Goal: Task Accomplishment & Management: Use online tool/utility

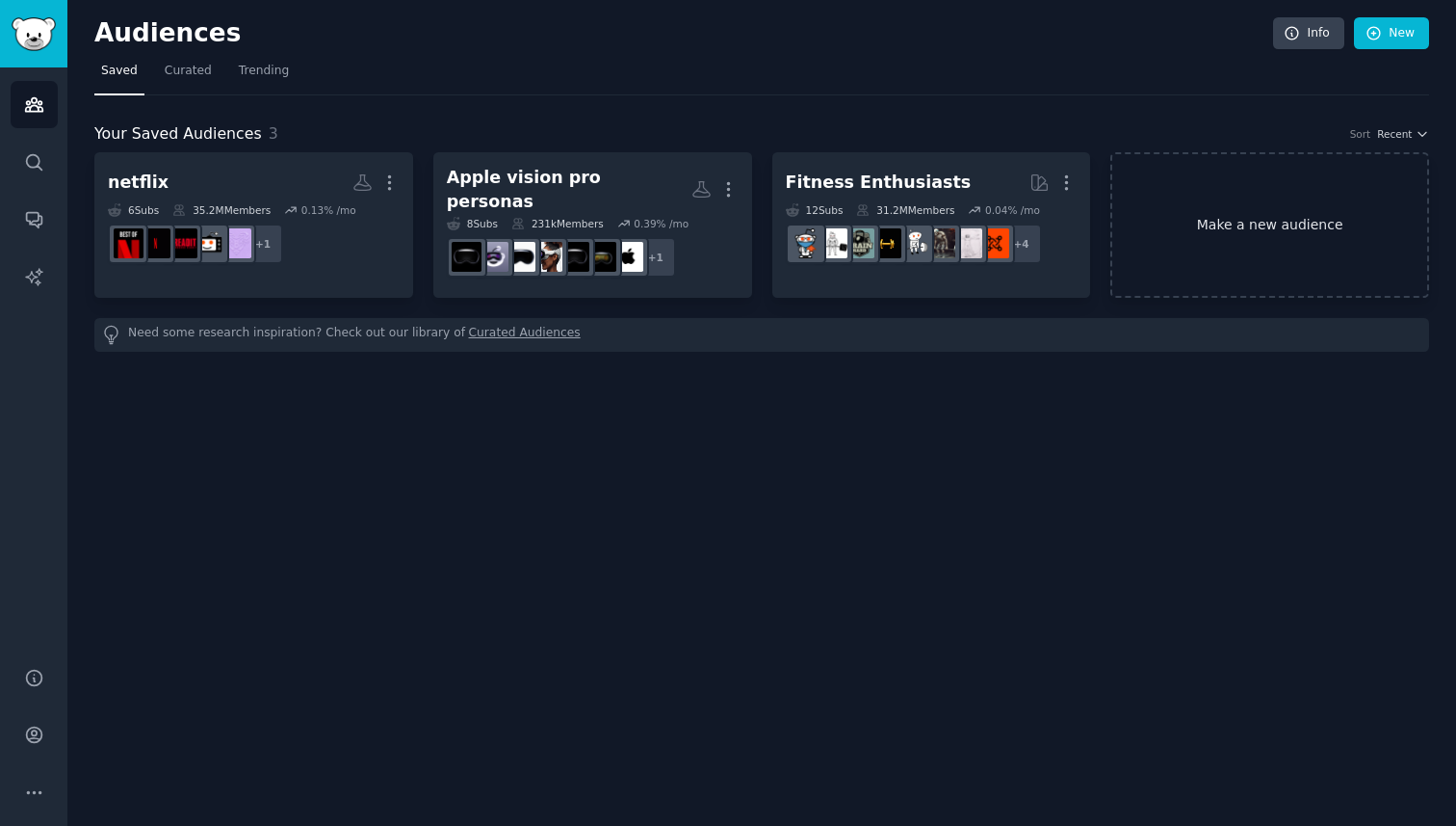
click at [1326, 222] on link "Make a new audience" at bounding box center [1269, 225] width 319 height 146
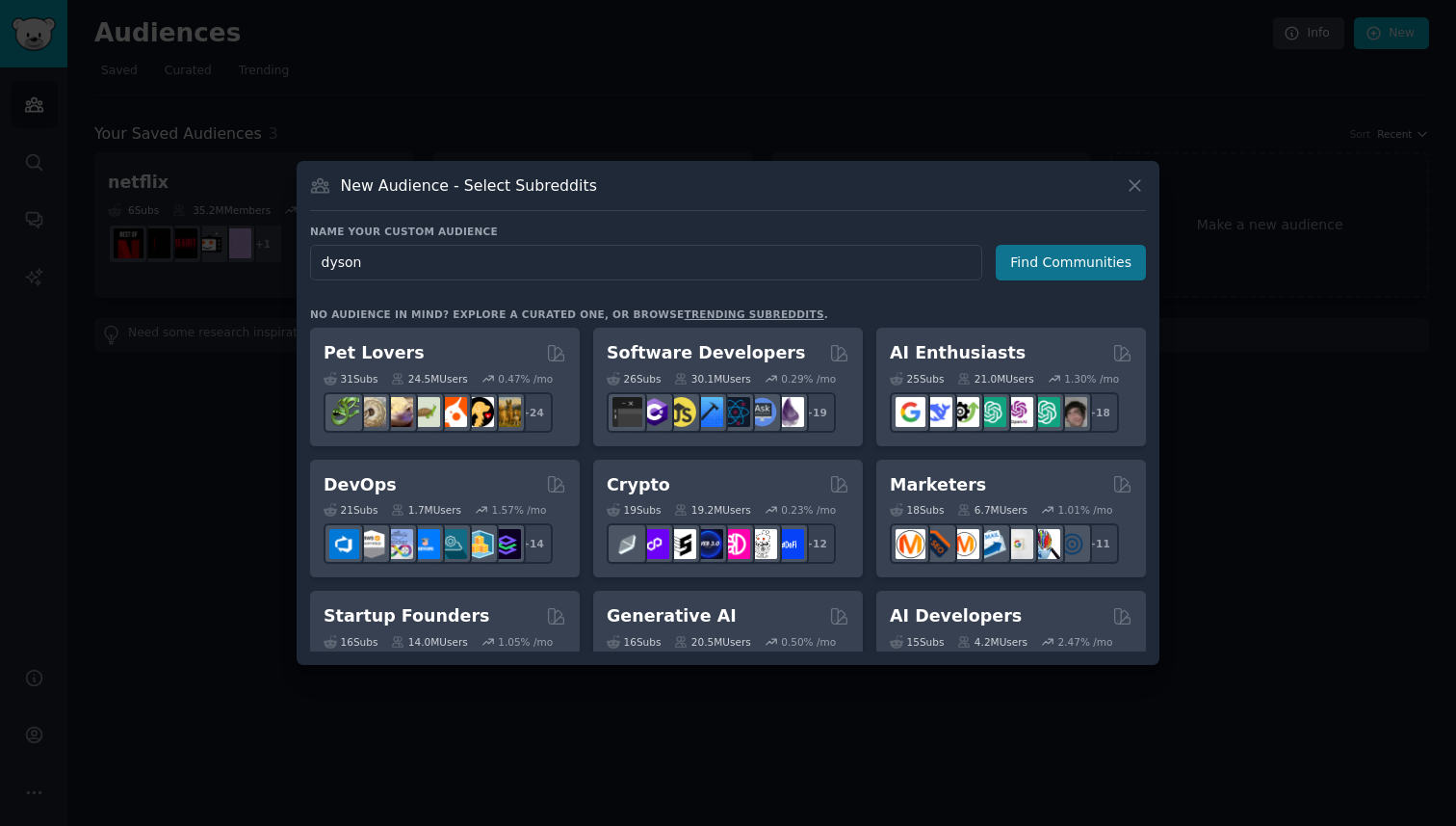
type input "dyson"
click at [1041, 264] on button "Find Communities" at bounding box center [1071, 262] width 150 height 35
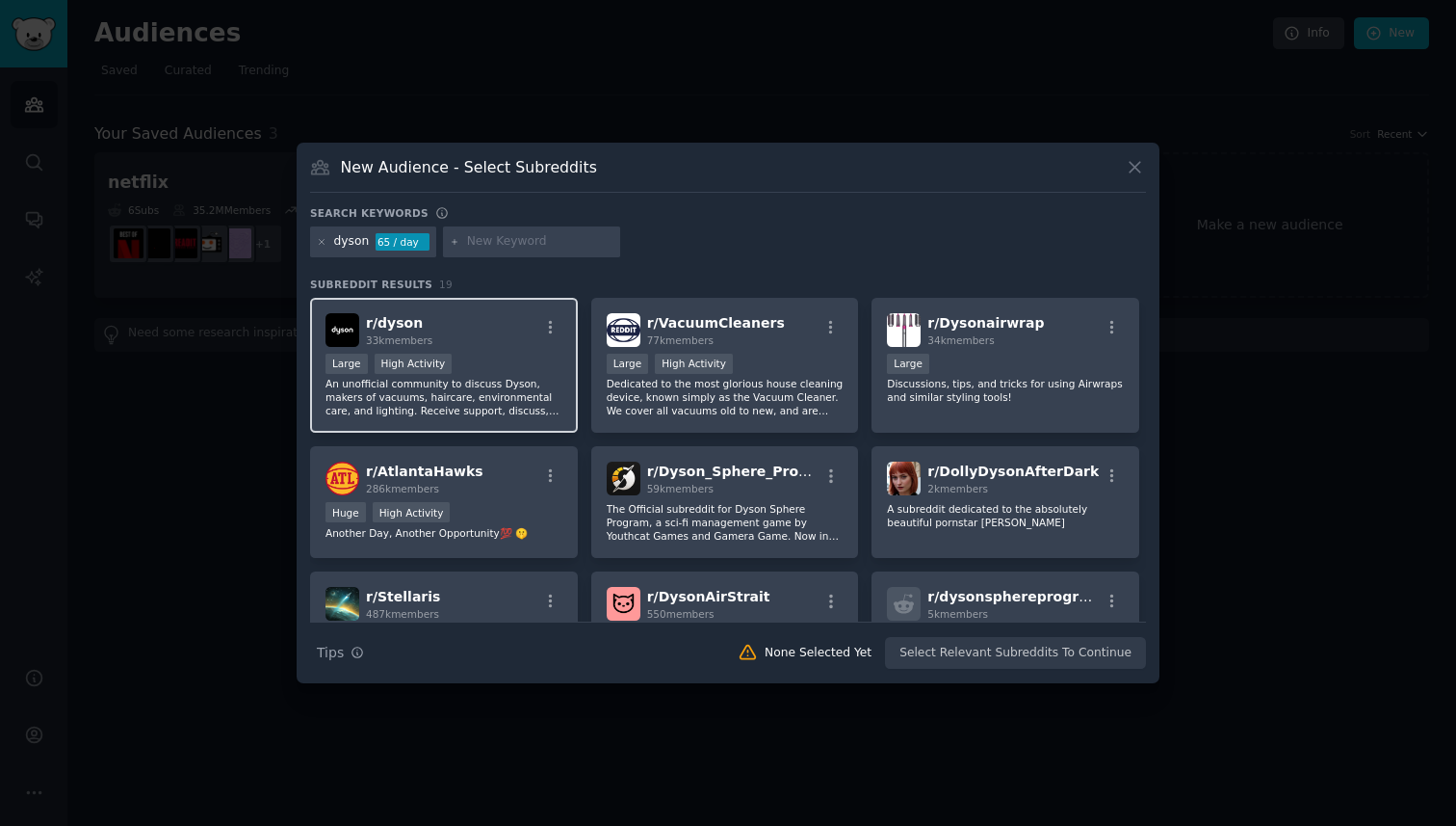
click at [551, 411] on p "An unofficial community to discuss Dyson, makers of vacuums, haircare, environm…" at bounding box center [444, 396] width 236 height 40
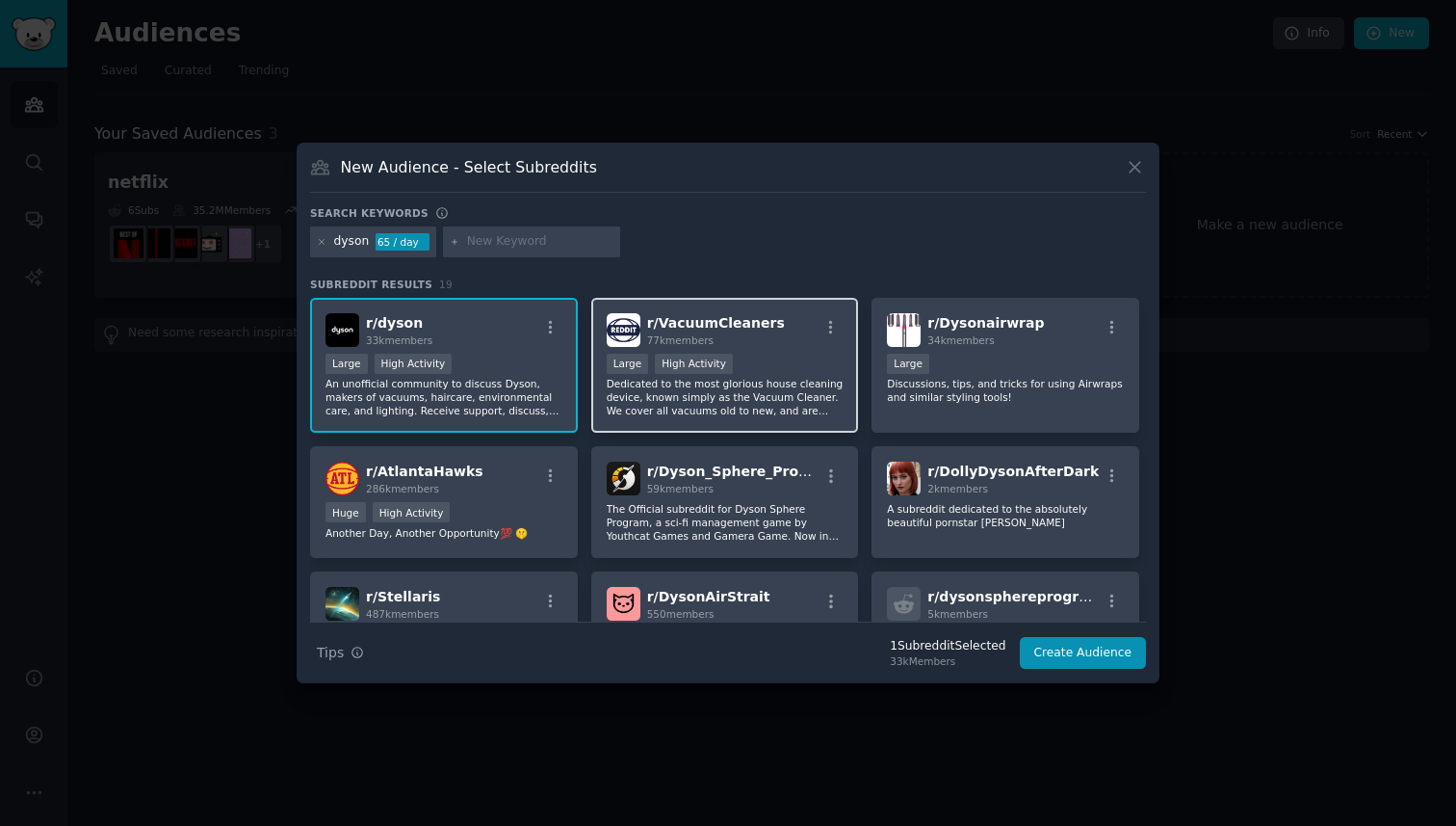
click at [825, 413] on p "Dedicated to the most glorious house cleaning device, known simply as the Vacuu…" at bounding box center [725, 396] width 236 height 40
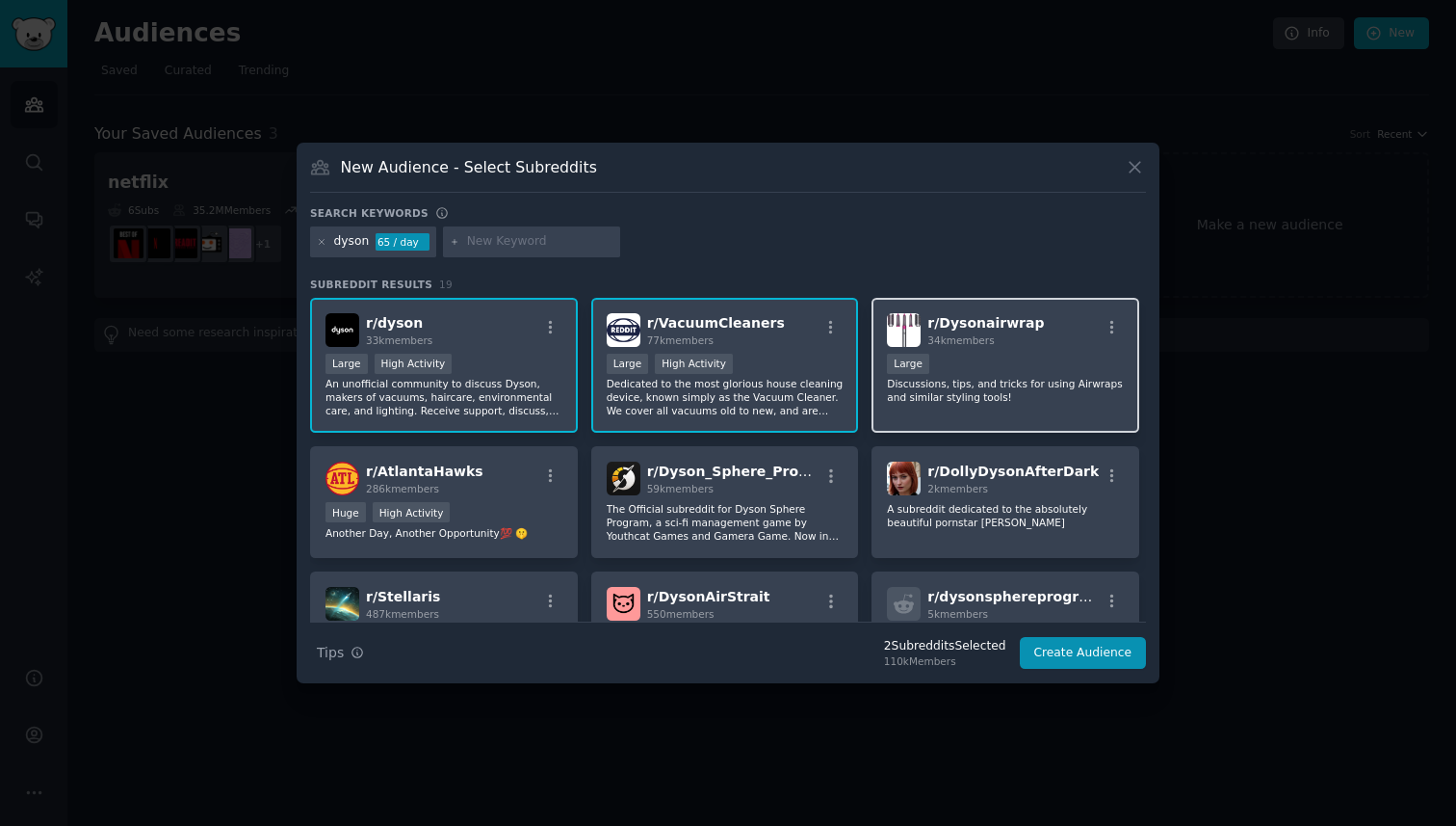
click at [1017, 412] on div "r/ Dysonairwrap 34k members Large Discussions, tips, and tricks for using Airwr…" at bounding box center [1006, 366] width 268 height 136
drag, startPoint x: 1147, startPoint y: 393, endPoint x: 1147, endPoint y: 435, distance: 42.0
click at [1147, 435] on div "New Audience - Select Subreddits Search keywords dyson 65 / day Subreddit Resul…" at bounding box center [728, 413] width 863 height 541
click at [980, 391] on p "Discussions, tips, and tricks for using Airwraps and similar styling tools!" at bounding box center [1006, 390] width 236 height 27
click at [732, 403] on p "Dedicated to the most glorious house cleaning device, known simply as the Vacuu…" at bounding box center [725, 396] width 236 height 40
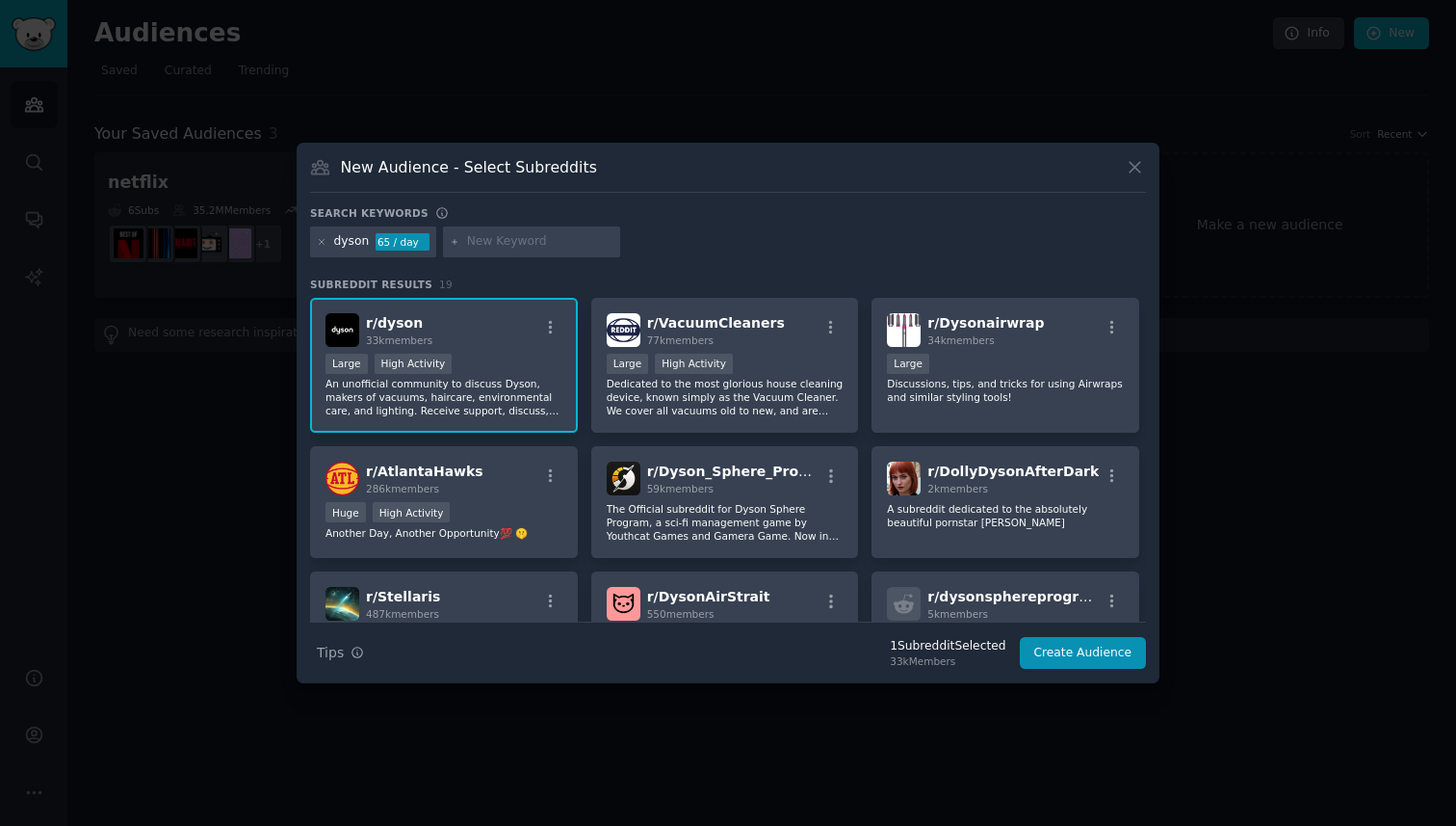
click at [535, 403] on p "An unofficial community to discuss Dyson, makers of vacuums, haircare, environm…" at bounding box center [444, 396] width 236 height 40
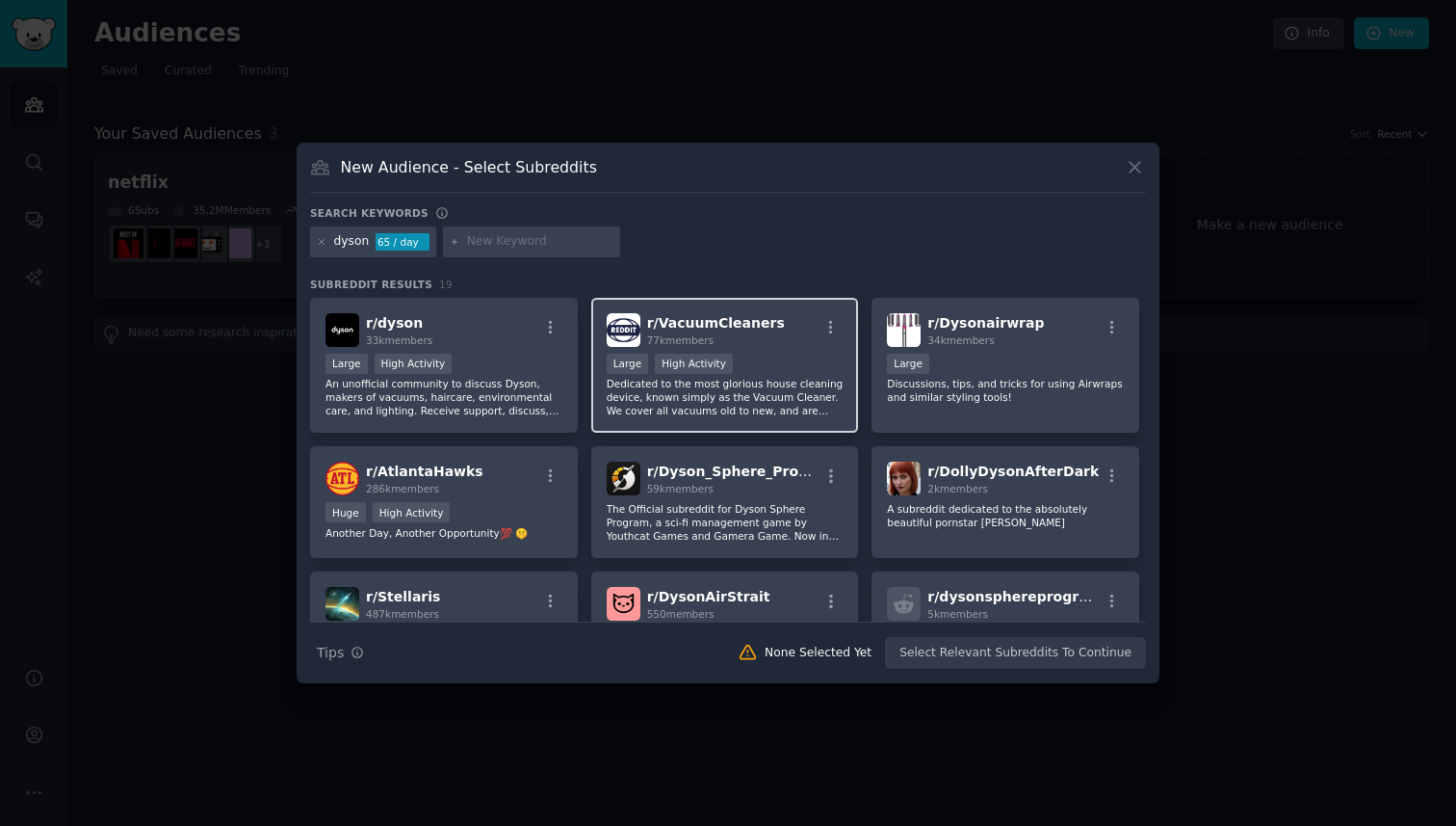
click at [700, 398] on p "Dedicated to the most glorious house cleaning device, known simply as the Vacuu…" at bounding box center [725, 396] width 236 height 40
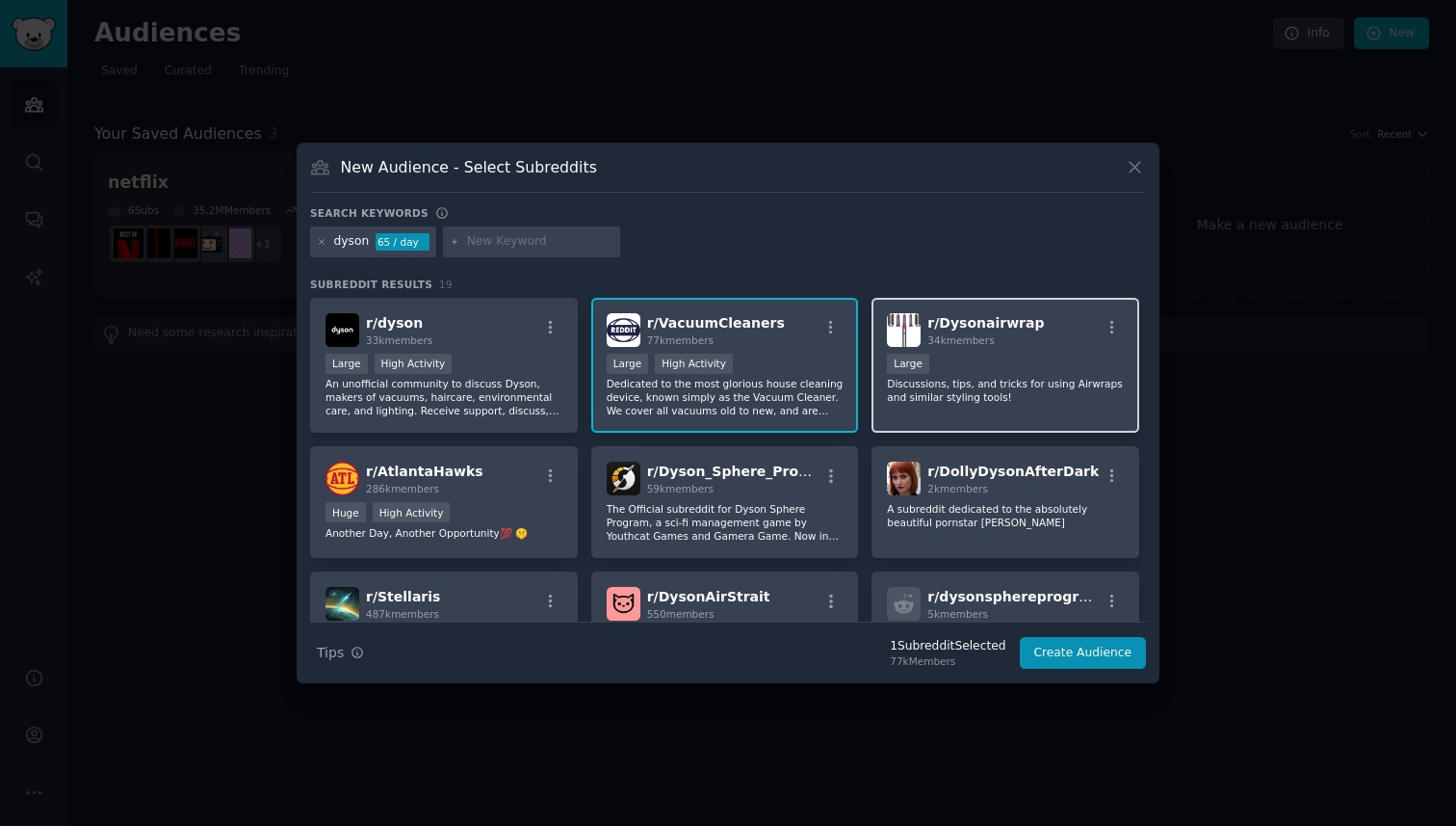
click at [938, 376] on p "Discussions, tips, and tricks for using Airwraps and similar styling tools!" at bounding box center [1006, 390] width 236 height 27
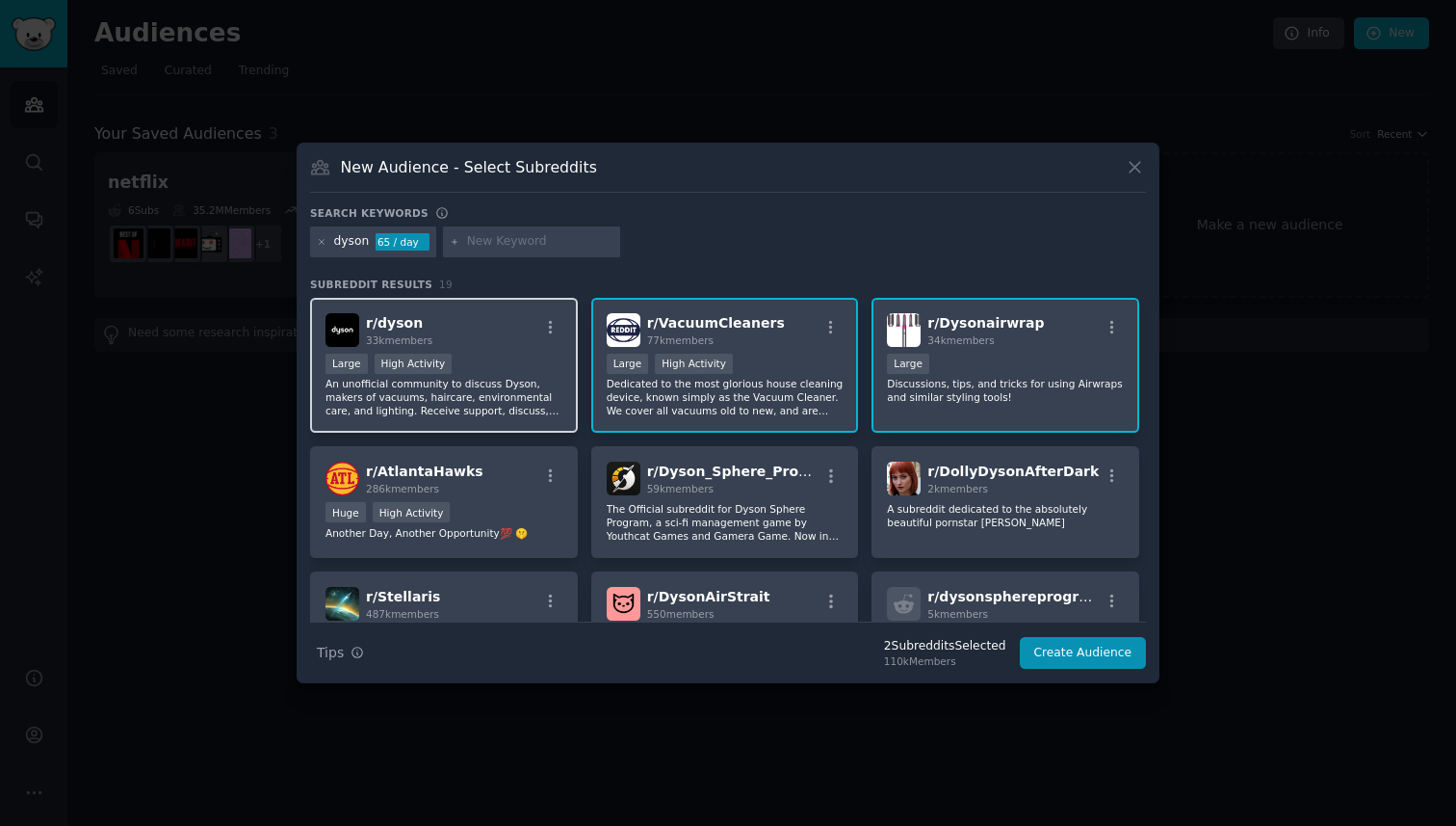
click at [535, 387] on p "An unofficial community to discuss Dyson, makers of vacuums, haircare, environm…" at bounding box center [444, 396] width 236 height 40
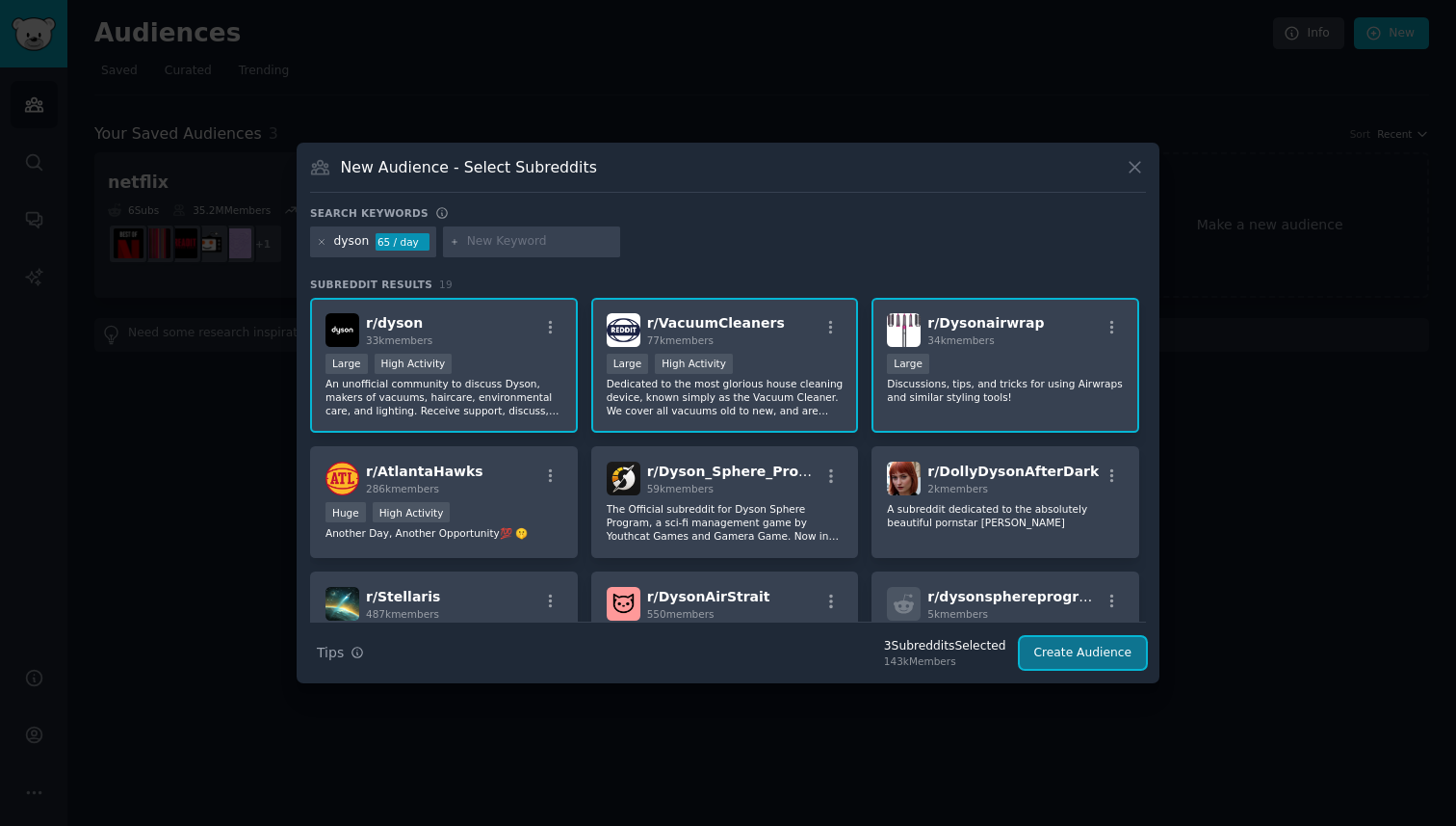
click at [1054, 651] on button "Create Audience" at bounding box center [1084, 653] width 127 height 33
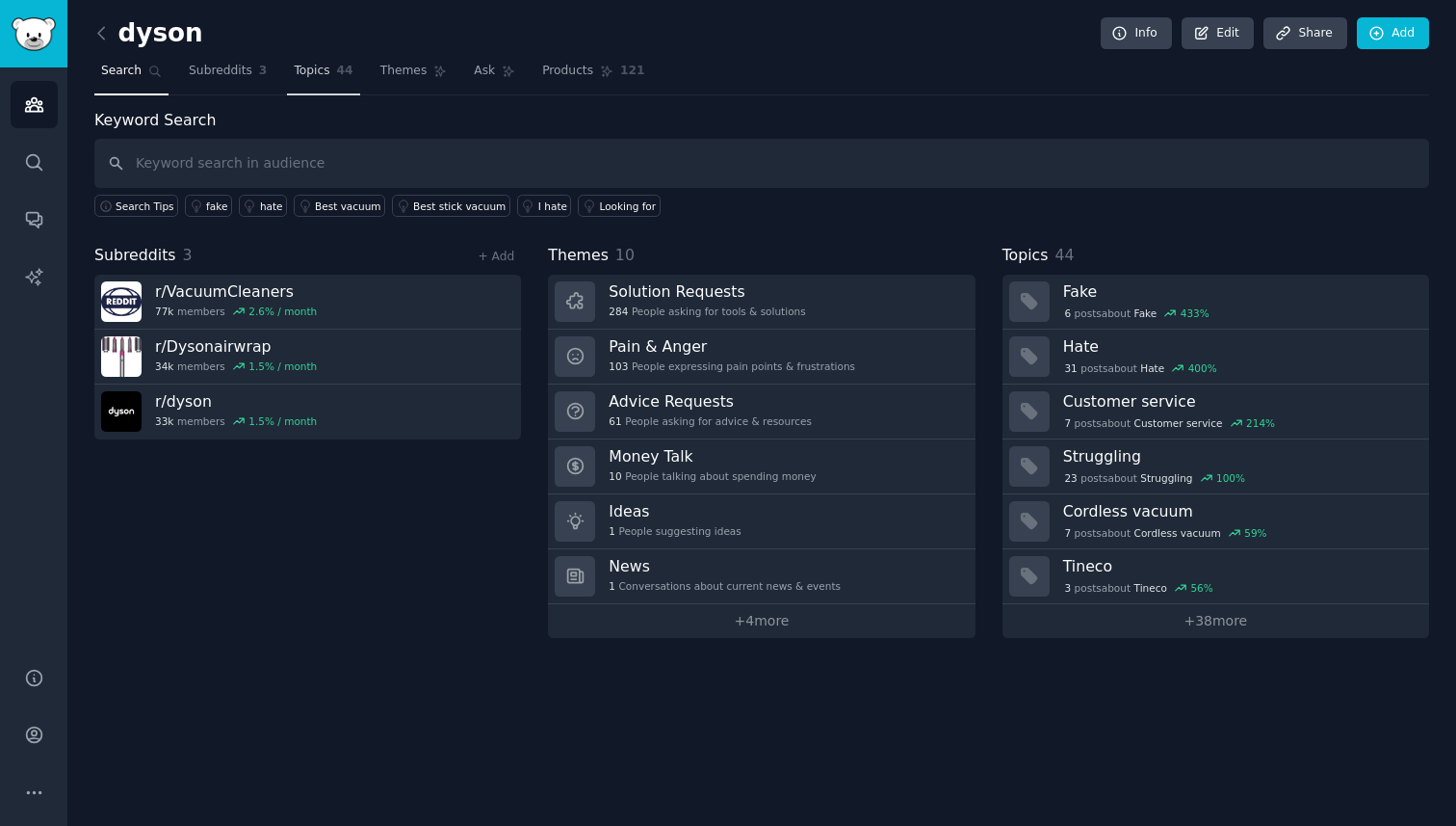
click at [306, 65] on span "Topics" at bounding box center [312, 71] width 35 height 18
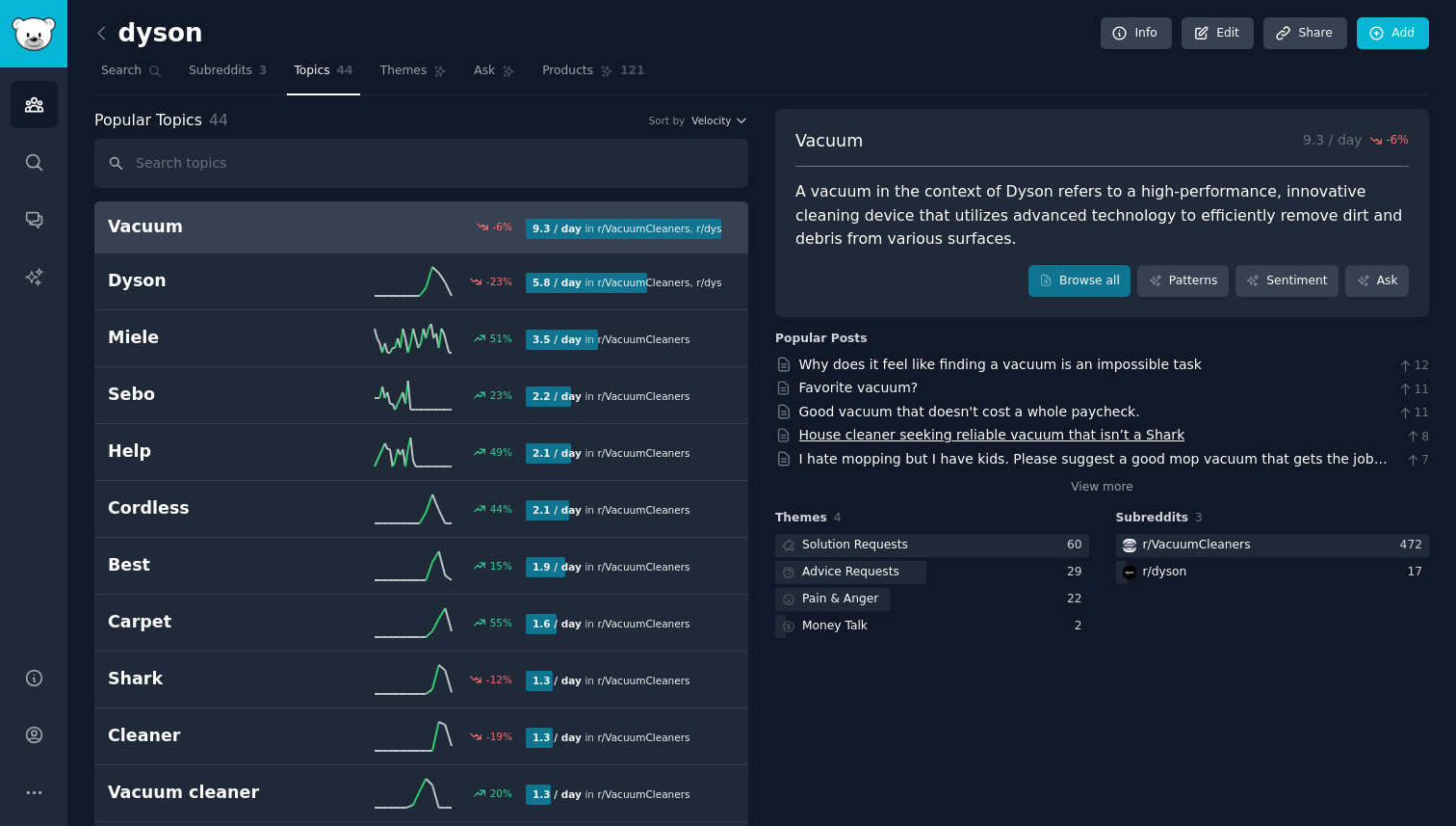
click at [956, 438] on link "House cleaner seeking reliable vacuum that isn’t a Shark" at bounding box center [992, 435] width 386 height 16
click at [412, 75] on span "Themes" at bounding box center [404, 71] width 47 height 18
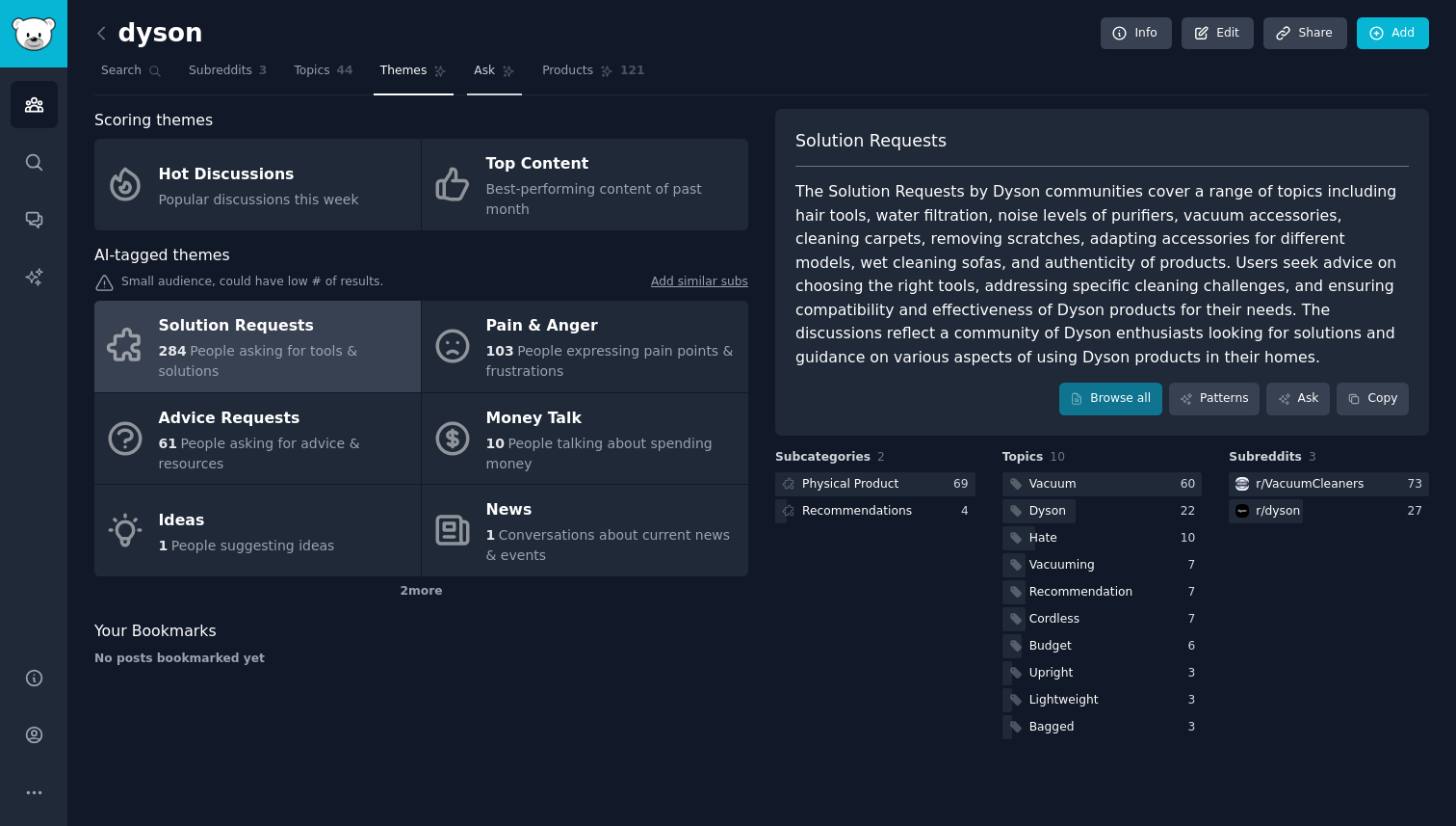
click at [474, 78] on span "Ask" at bounding box center [485, 71] width 21 height 18
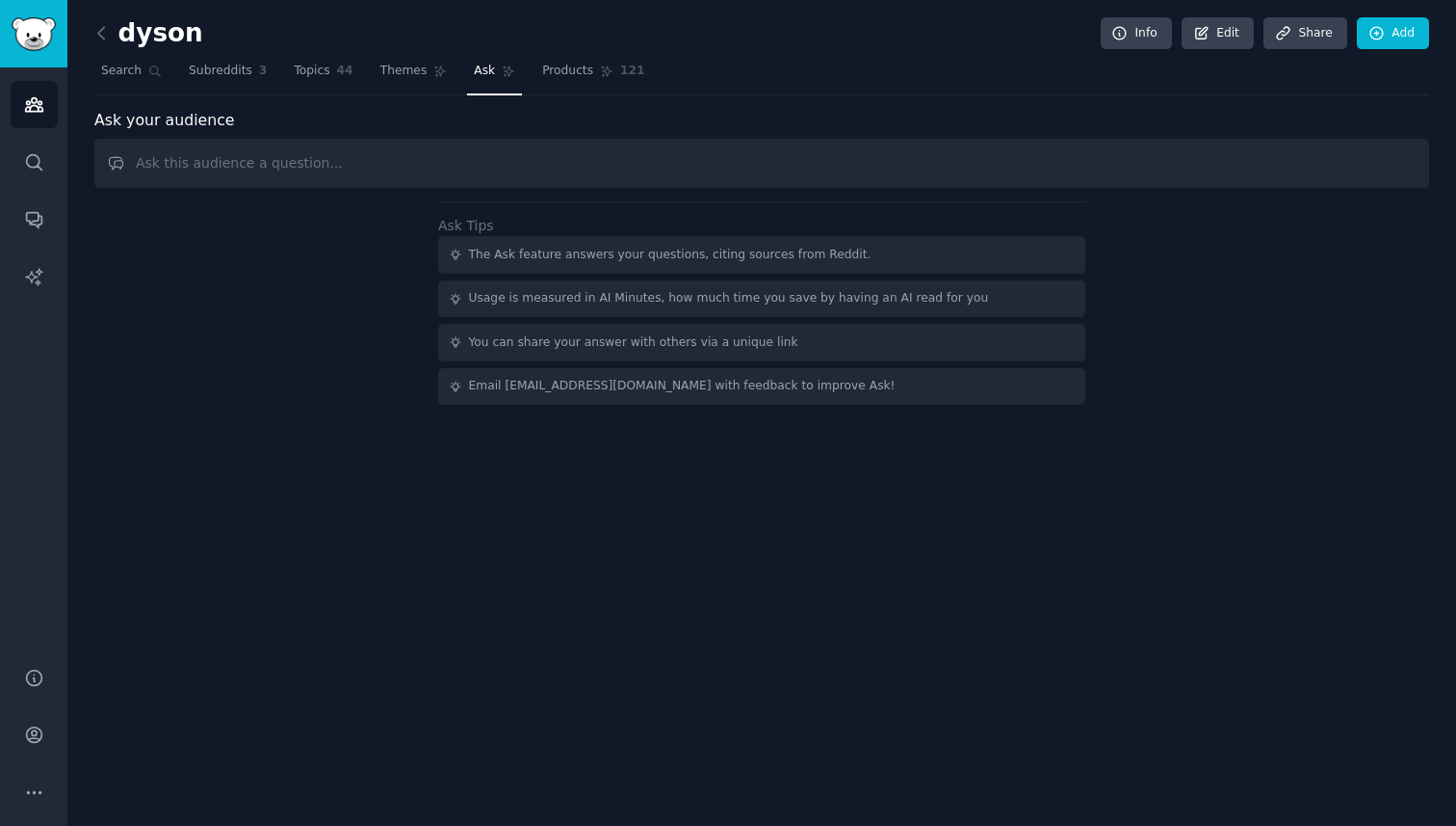
click at [488, 164] on input "text" at bounding box center [762, 163] width 1335 height 49
type input "what is magical about dyson?"
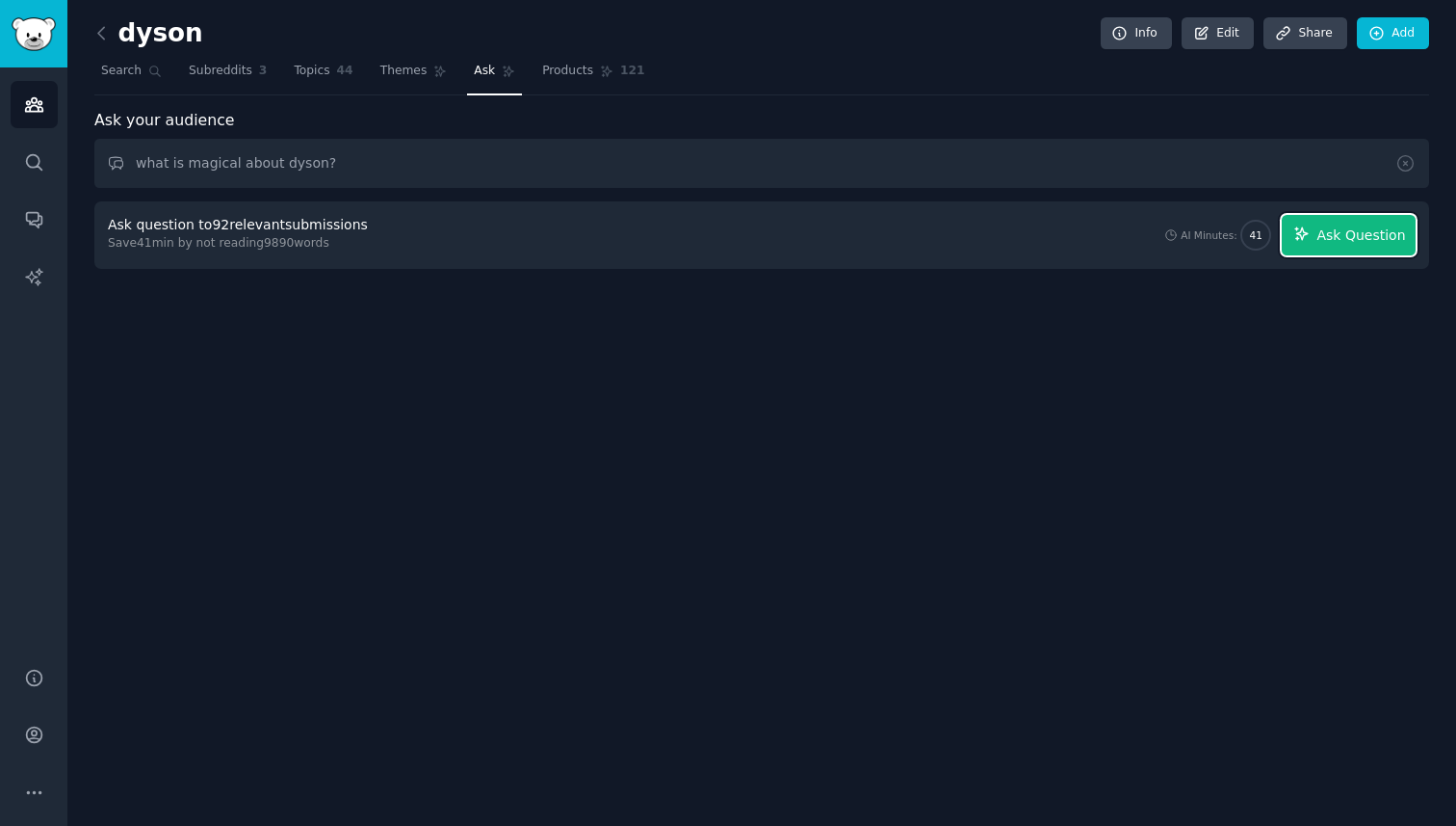
click at [1321, 240] on span "Ask Question" at bounding box center [1360, 236] width 89 height 21
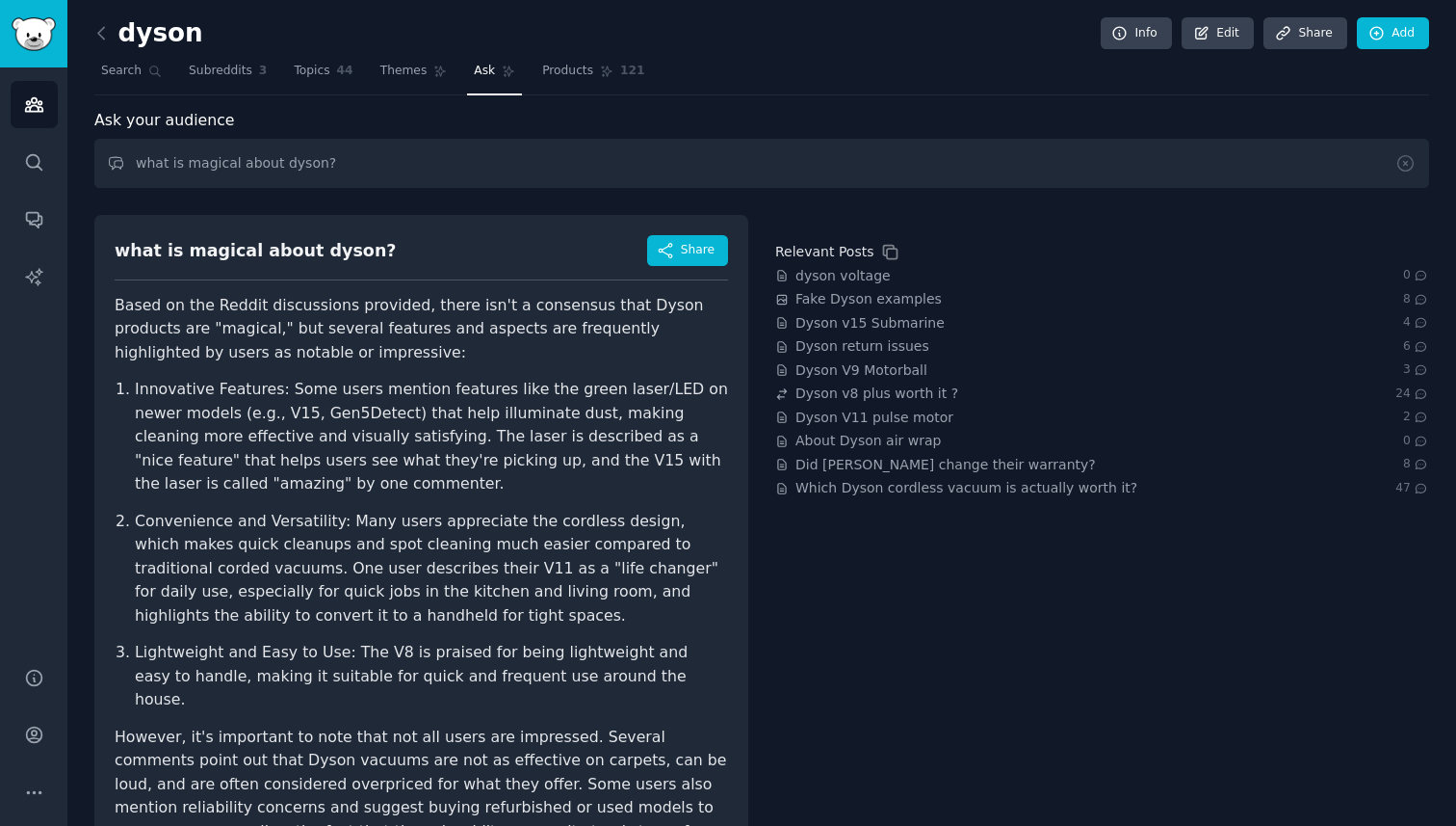
click at [523, 378] on p "Innovative Features: Some users mention features like the green laser/LED on ne…" at bounding box center [431, 436] width 593 height 118
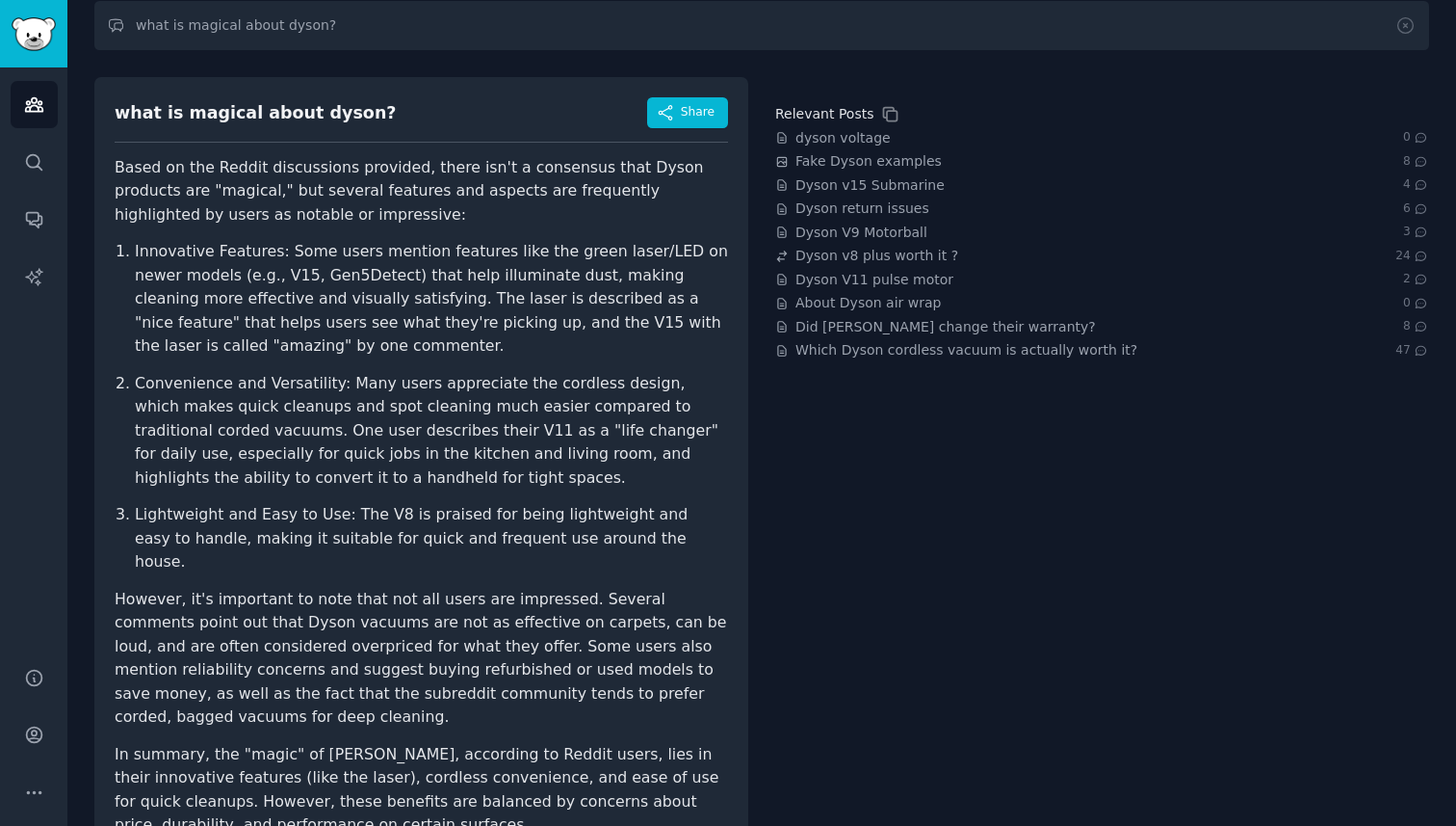
scroll to position [154, 0]
